Goal: Task Accomplishment & Management: Manage account settings

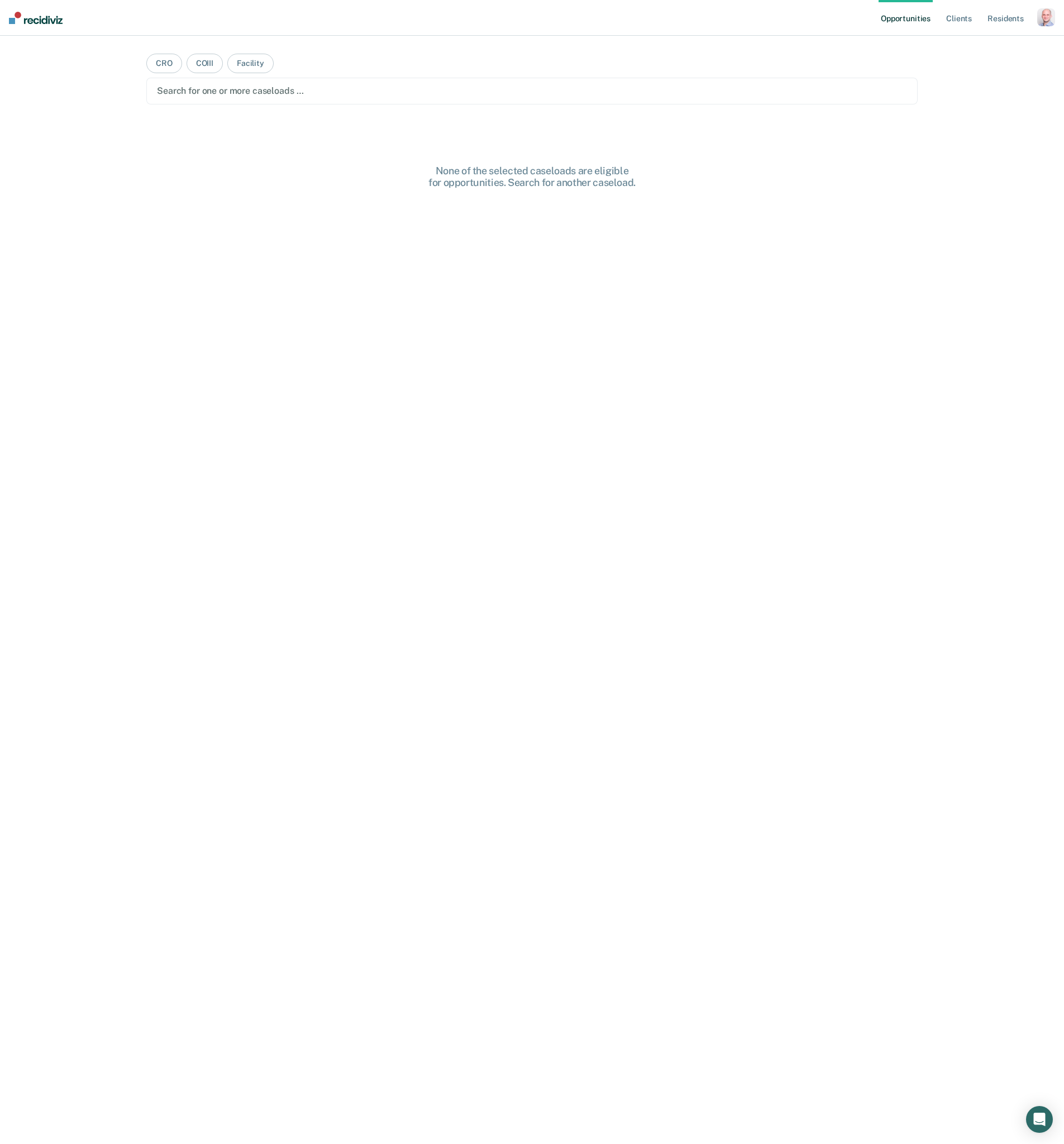
click at [1041, 19] on div "button" at bounding box center [1046, 17] width 18 height 18
click at [1019, 44] on link "Profile" at bounding box center [1002, 45] width 90 height 9
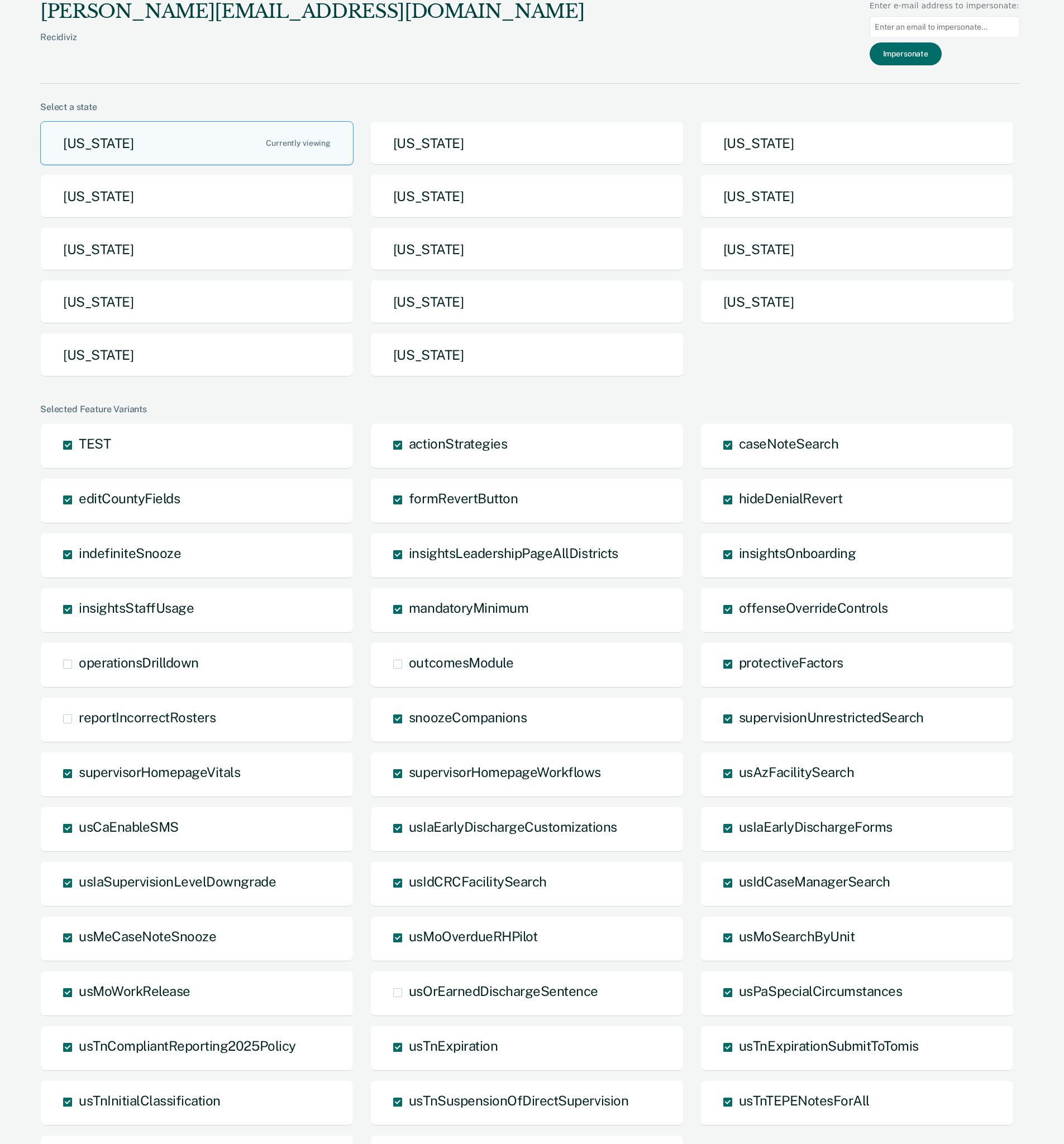
click at [799, 377] on div "[US_STATE] [US_STATE] [US_STATE] [US_STATE] [US_STATE] [US_STATE] [US_STATE] [U…" at bounding box center [530, 253] width 979 height 265
